Goal: Information Seeking & Learning: Learn about a topic

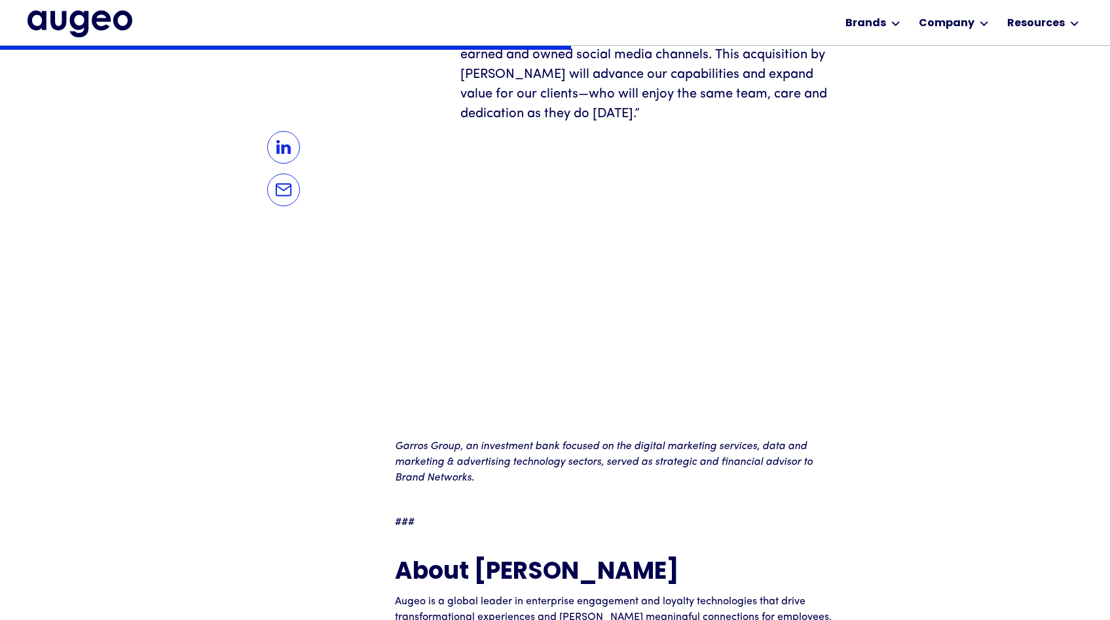
scroll to position [1534, 0]
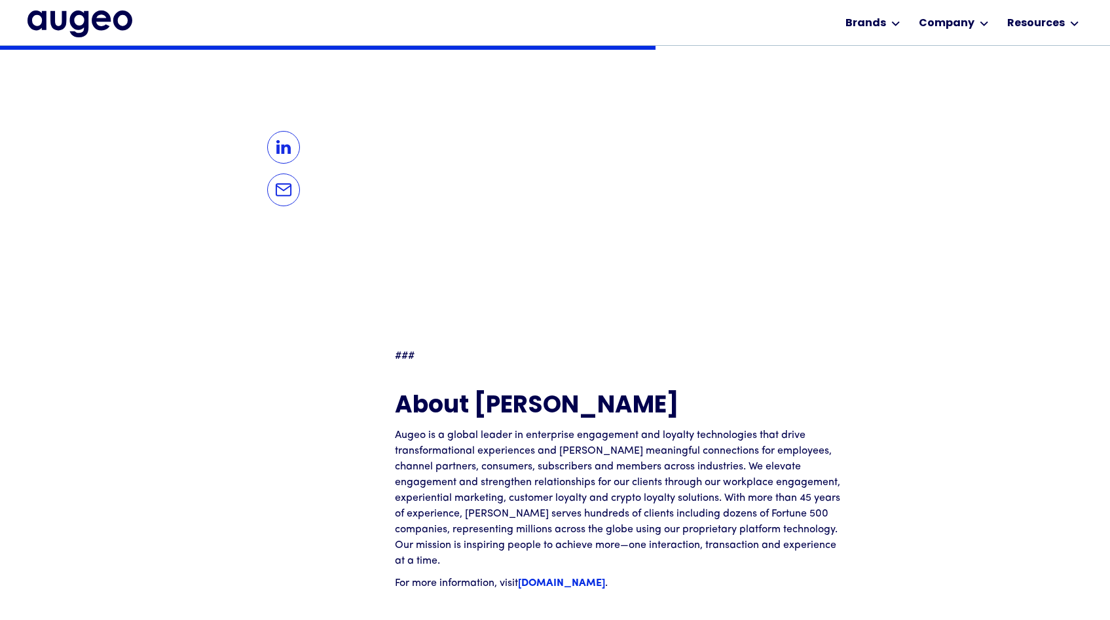
scroll to position [1373, 0]
